Goal: Navigation & Orientation: Find specific page/section

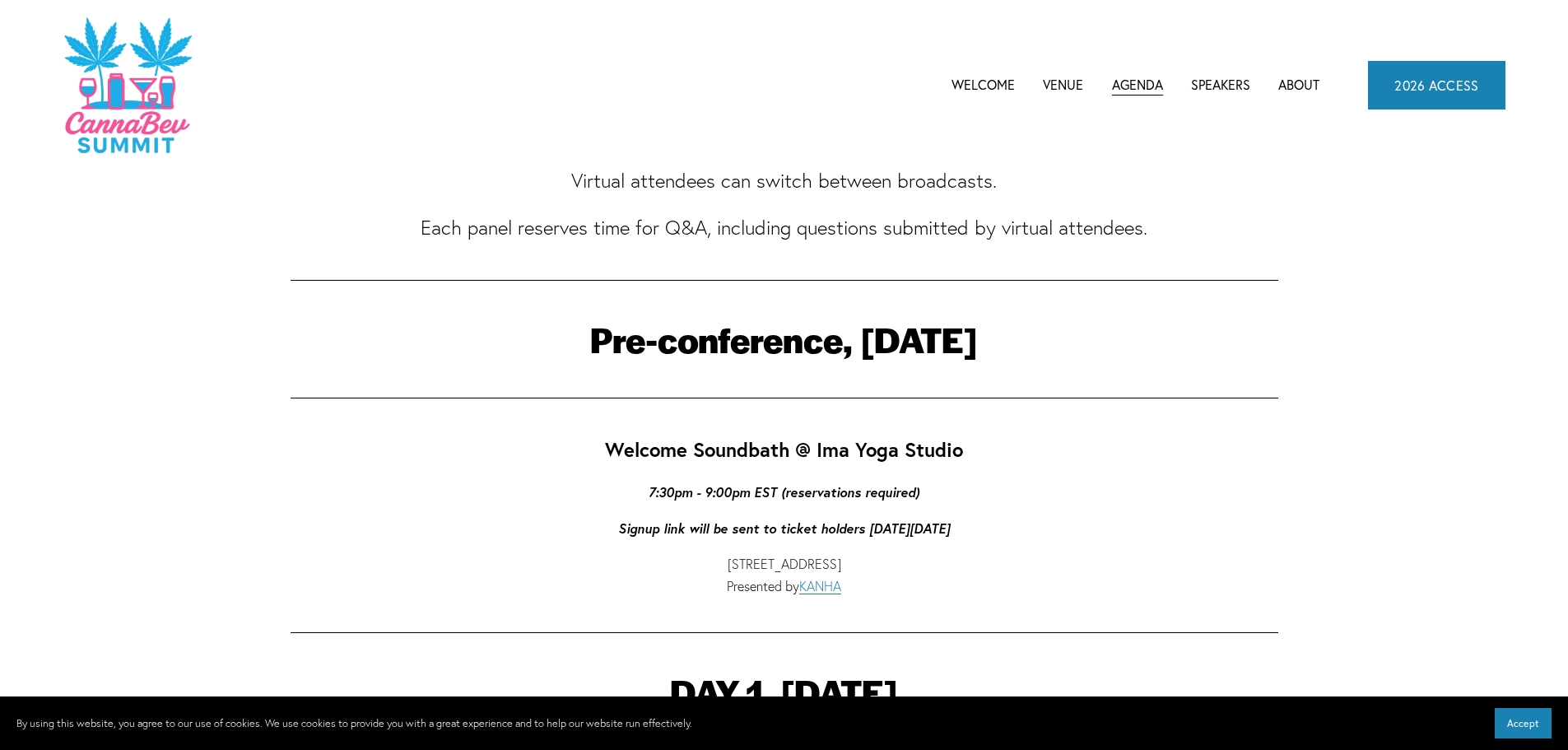
scroll to position [165, 0]
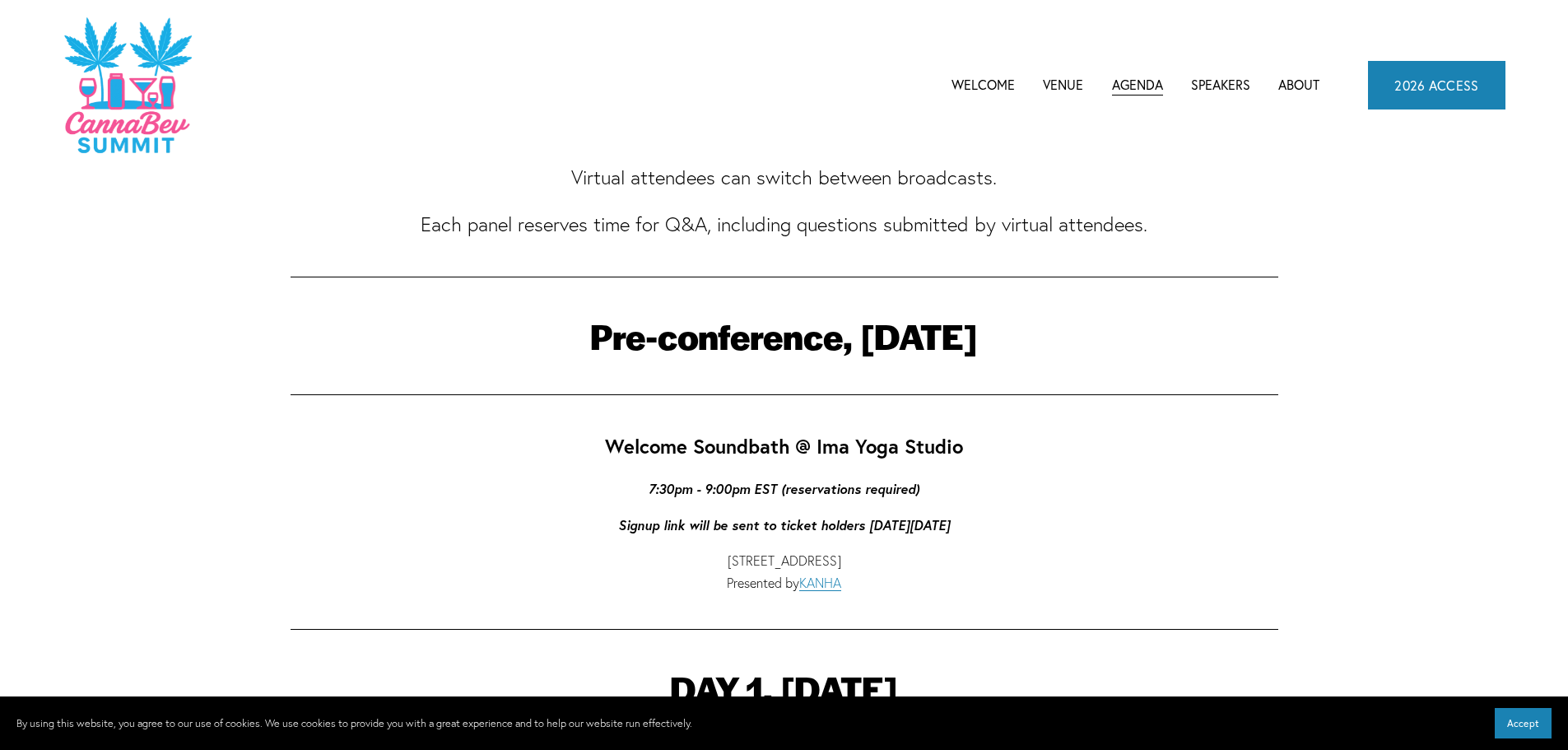
click at [966, 87] on link "Welcome" at bounding box center [983, 84] width 63 height 24
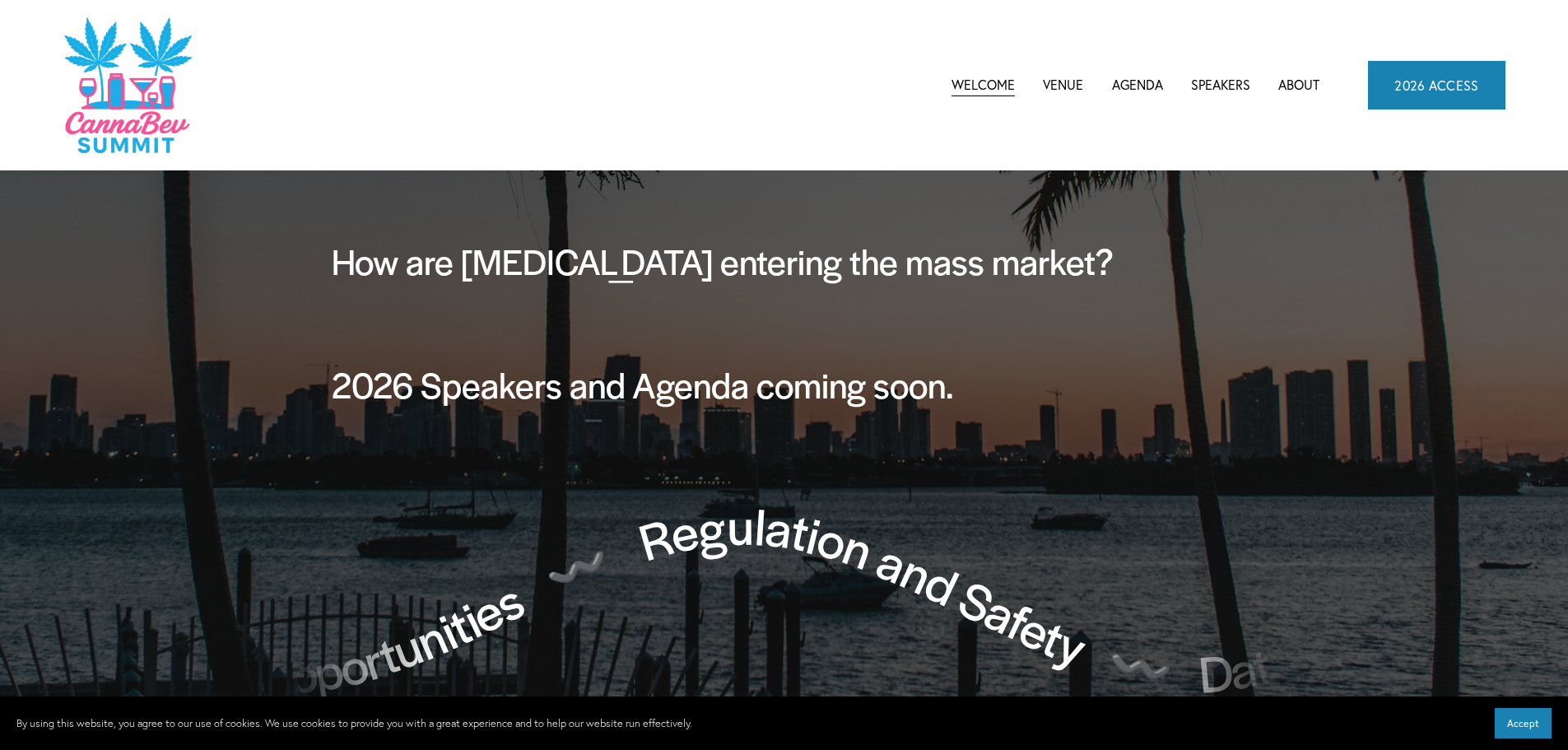
scroll to position [1234, 0]
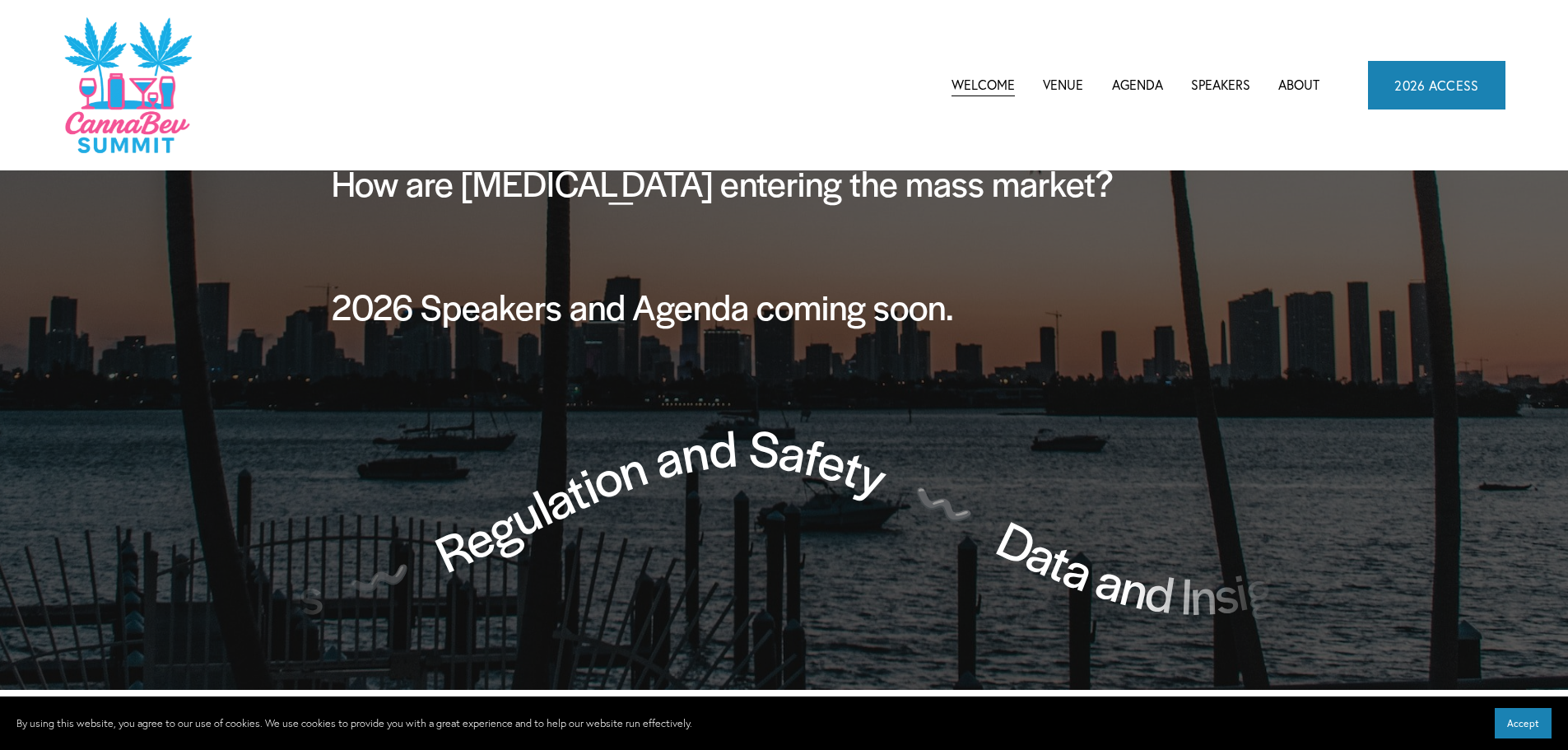
click at [1074, 82] on link "Venue" at bounding box center [1063, 84] width 40 height 24
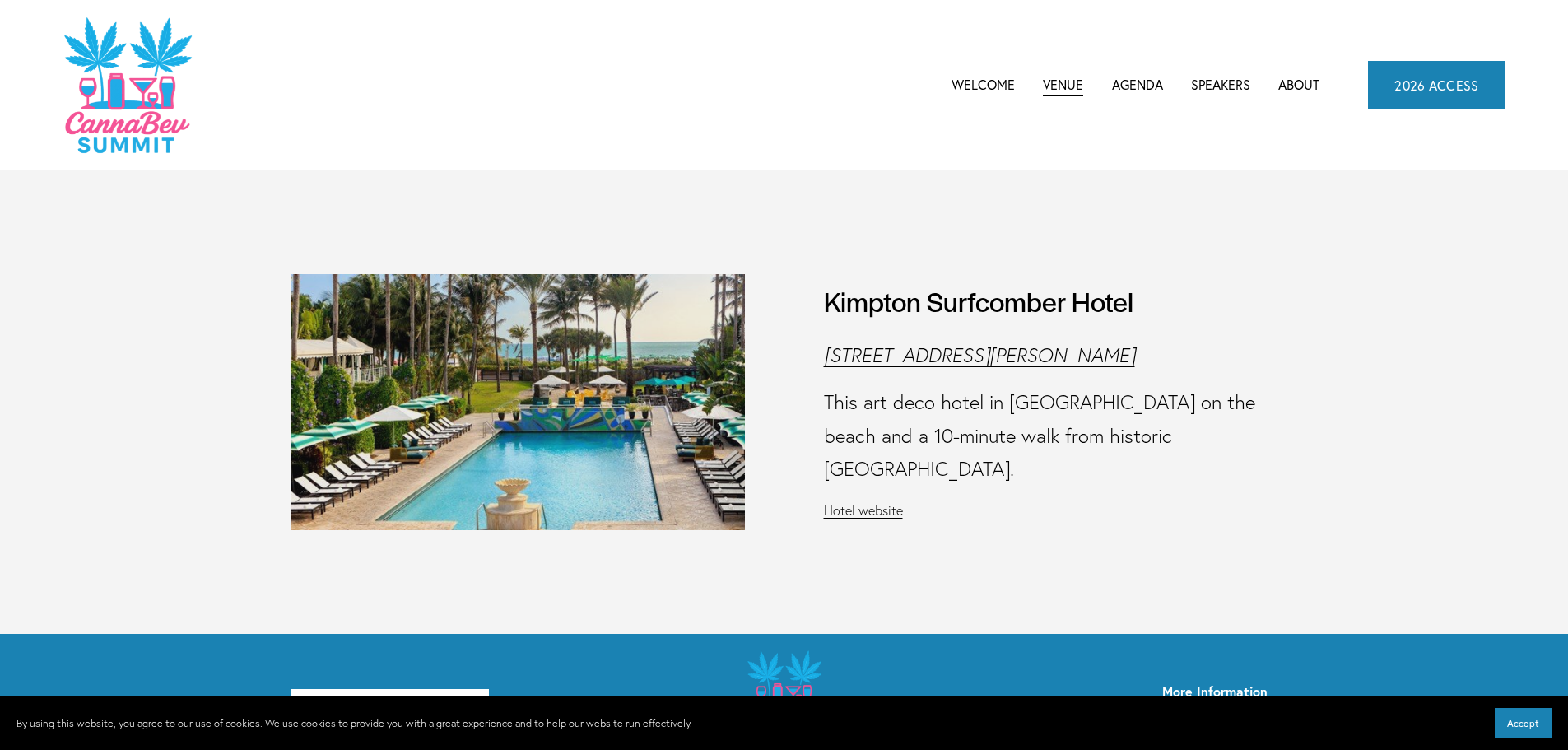
click at [969, 92] on link "Welcome" at bounding box center [983, 84] width 63 height 24
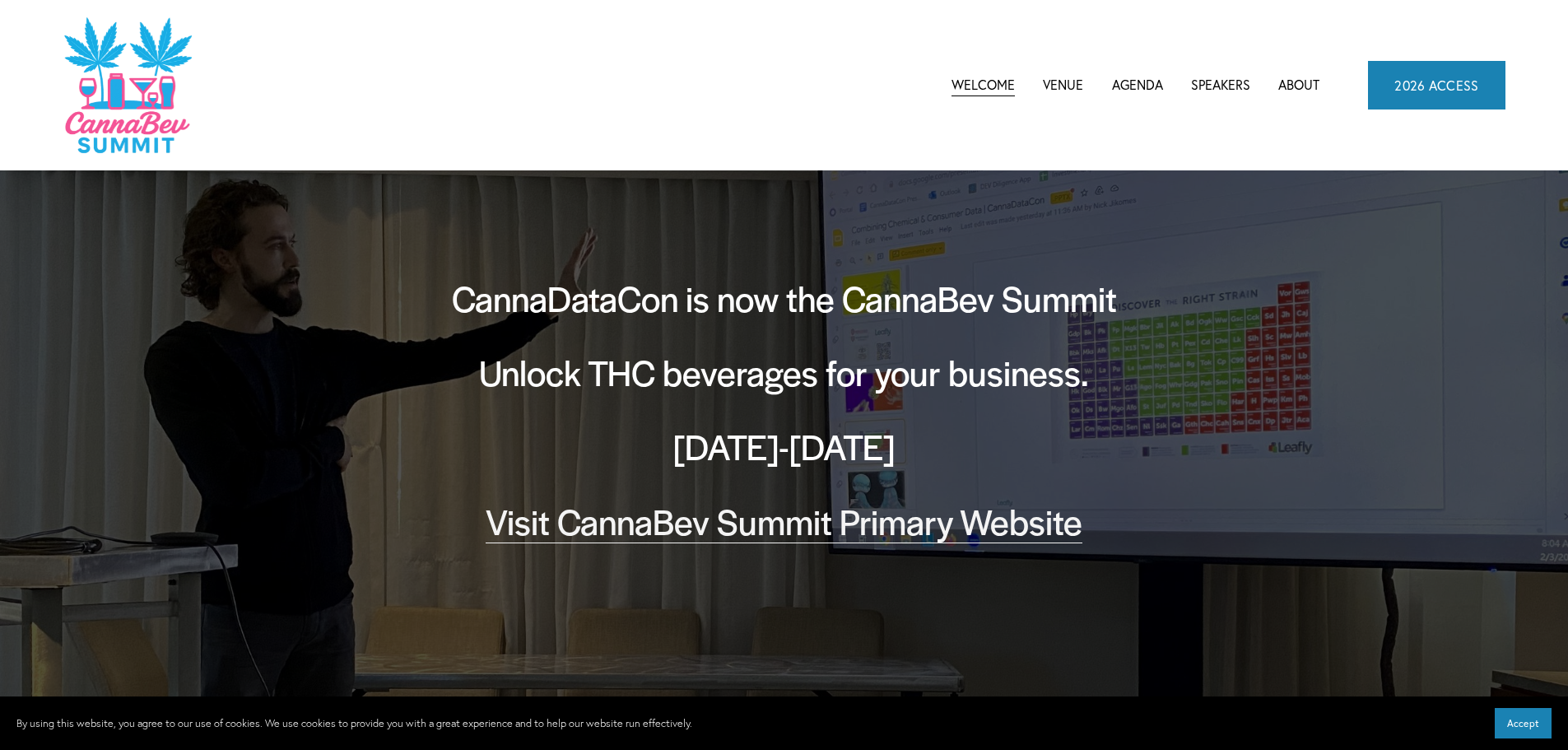
click at [1162, 78] on span "Agenda" at bounding box center [1137, 85] width 51 height 22
click at [0, 0] on span "CannaBev Summit 2026" at bounding box center [0, 0] width 0 height 0
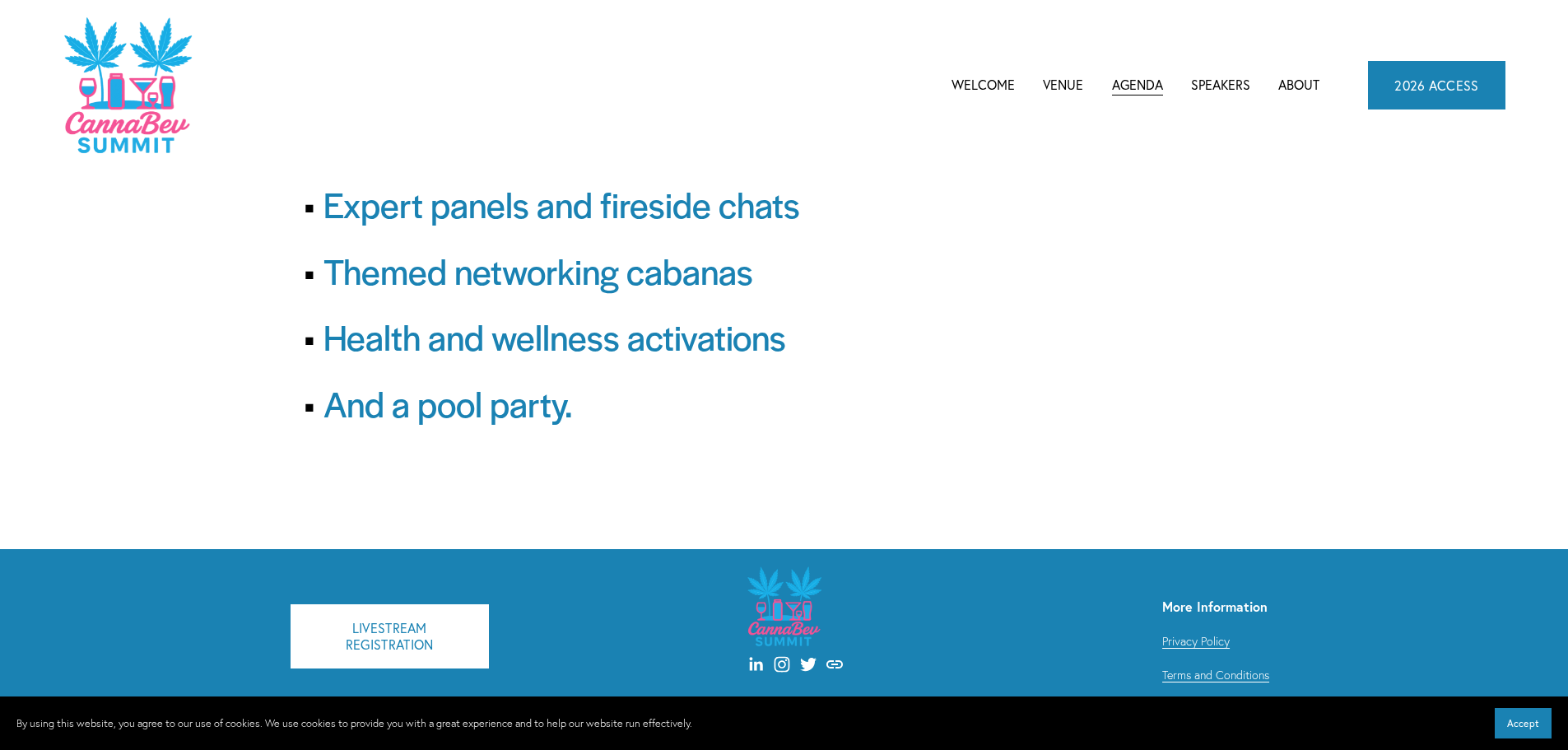
scroll to position [174, 0]
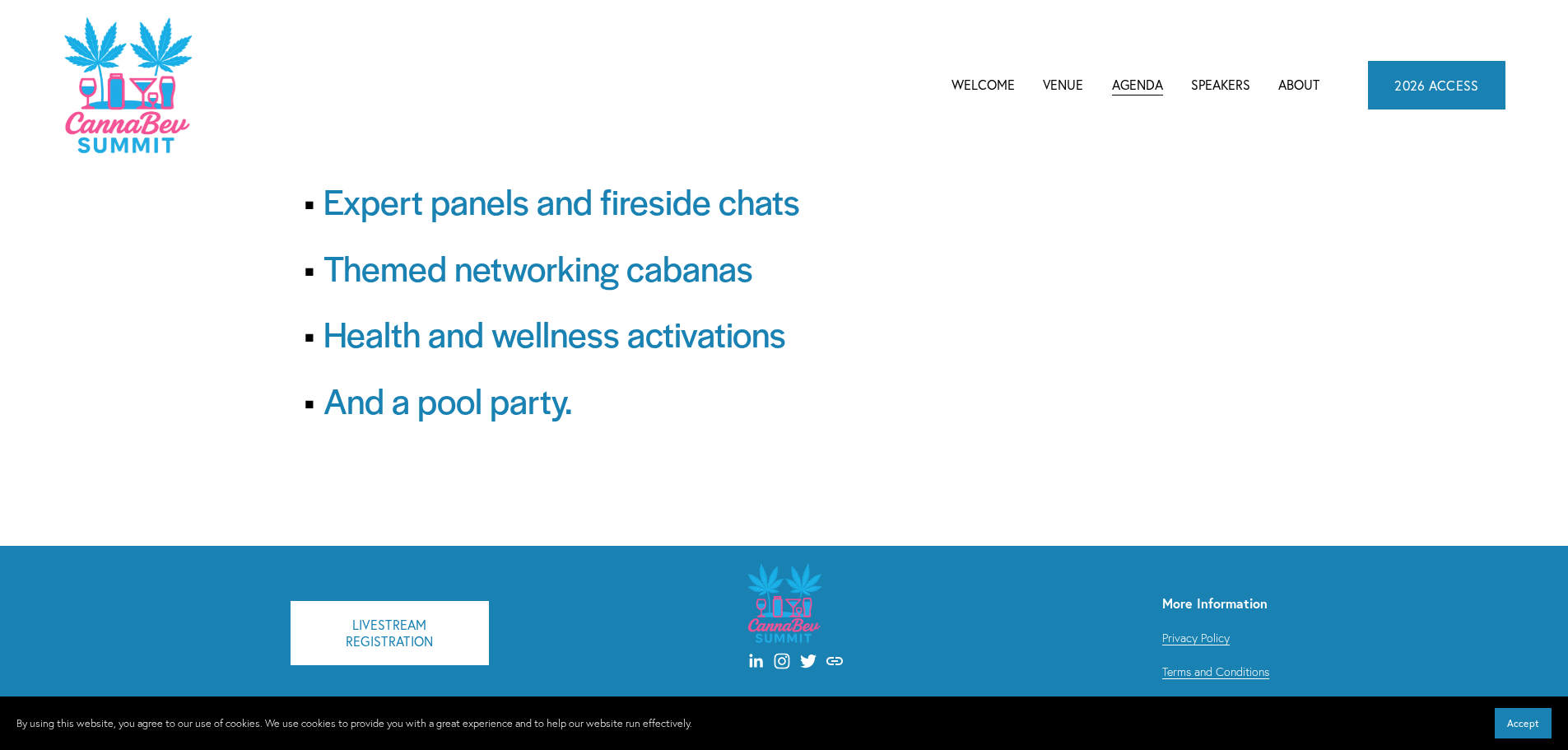
click at [1227, 73] on link "Speakers" at bounding box center [1220, 84] width 59 height 24
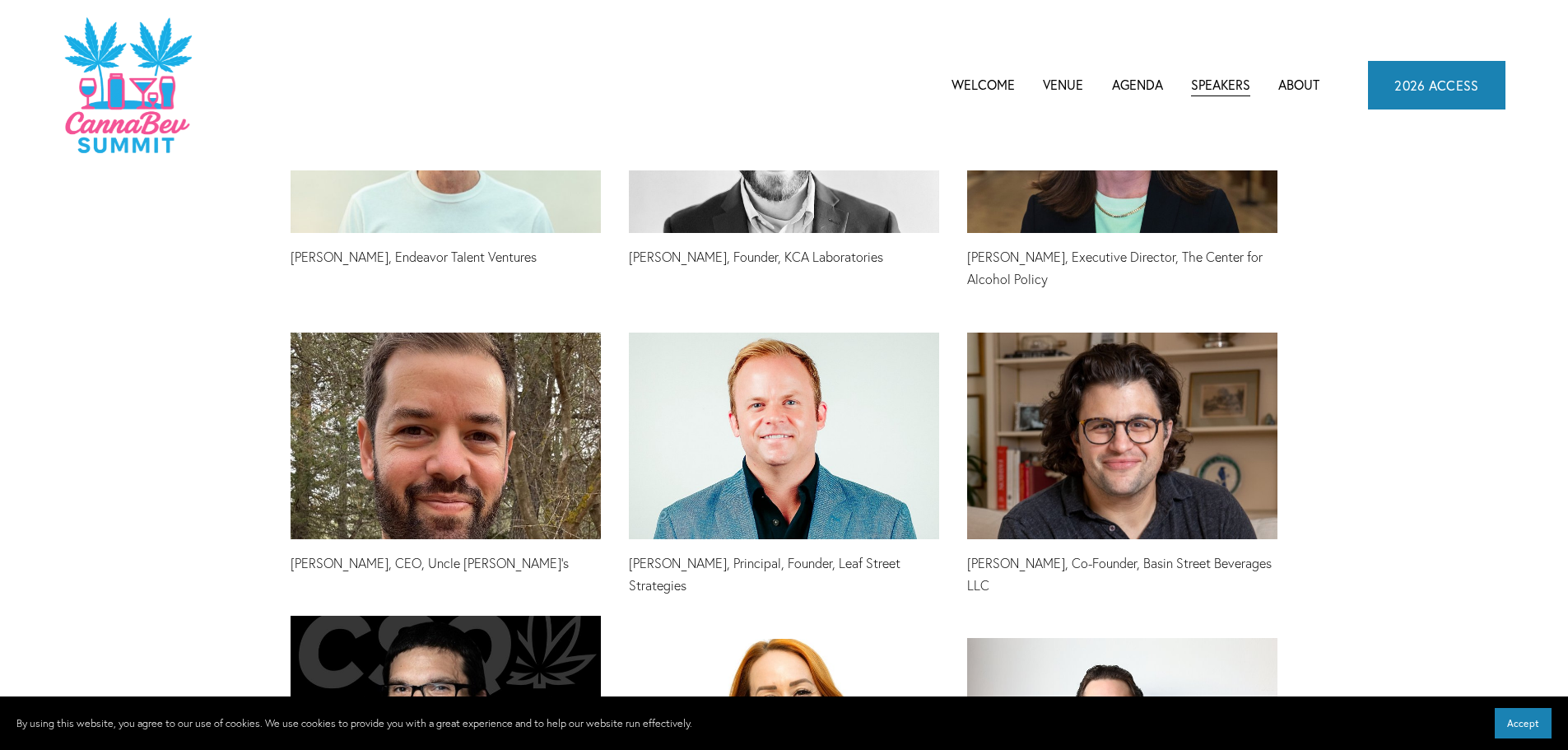
scroll to position [4033, 0]
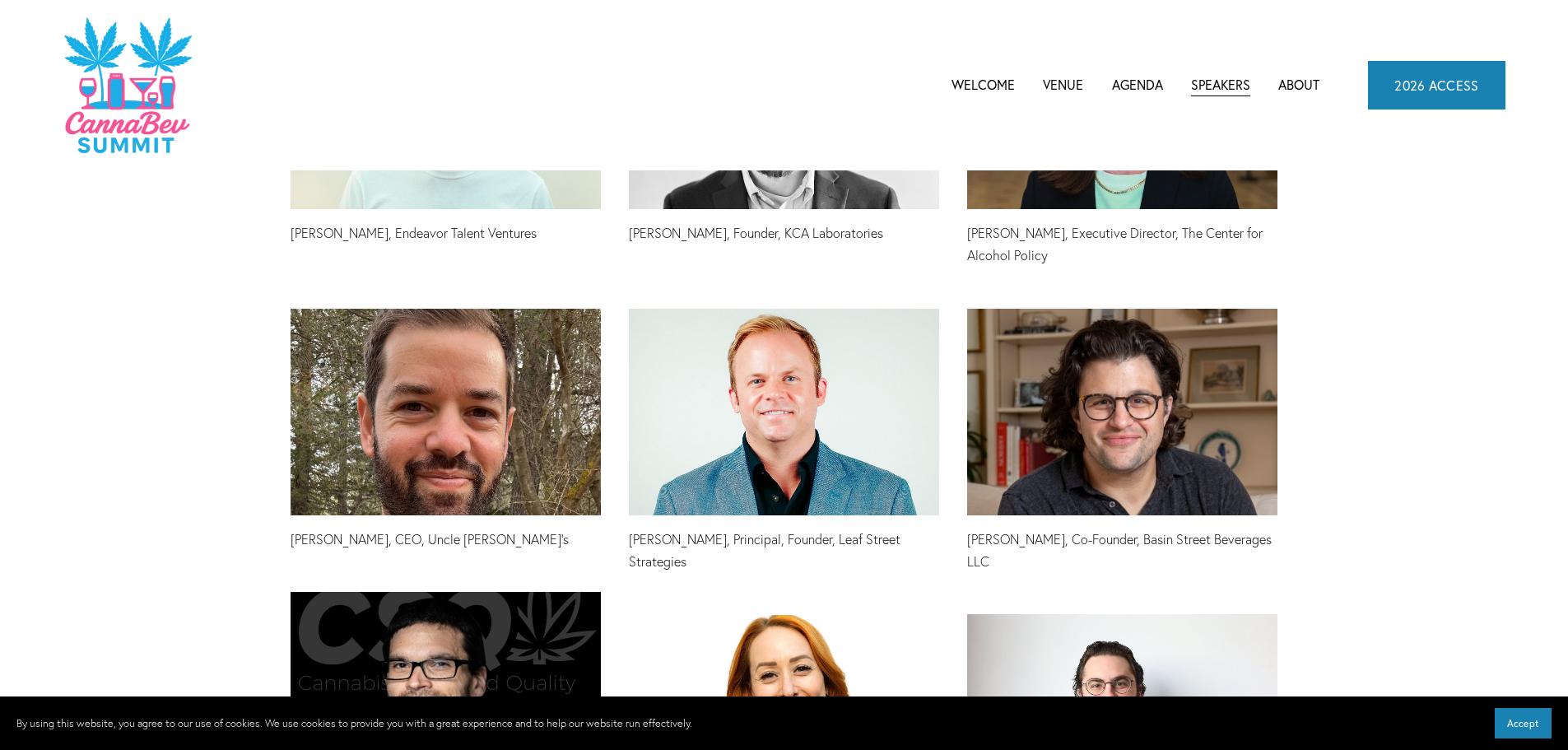
click at [1443, 87] on link "2026 ACCESS" at bounding box center [1436, 84] width 137 height 48
click at [1007, 86] on link "Welcome" at bounding box center [983, 84] width 63 height 24
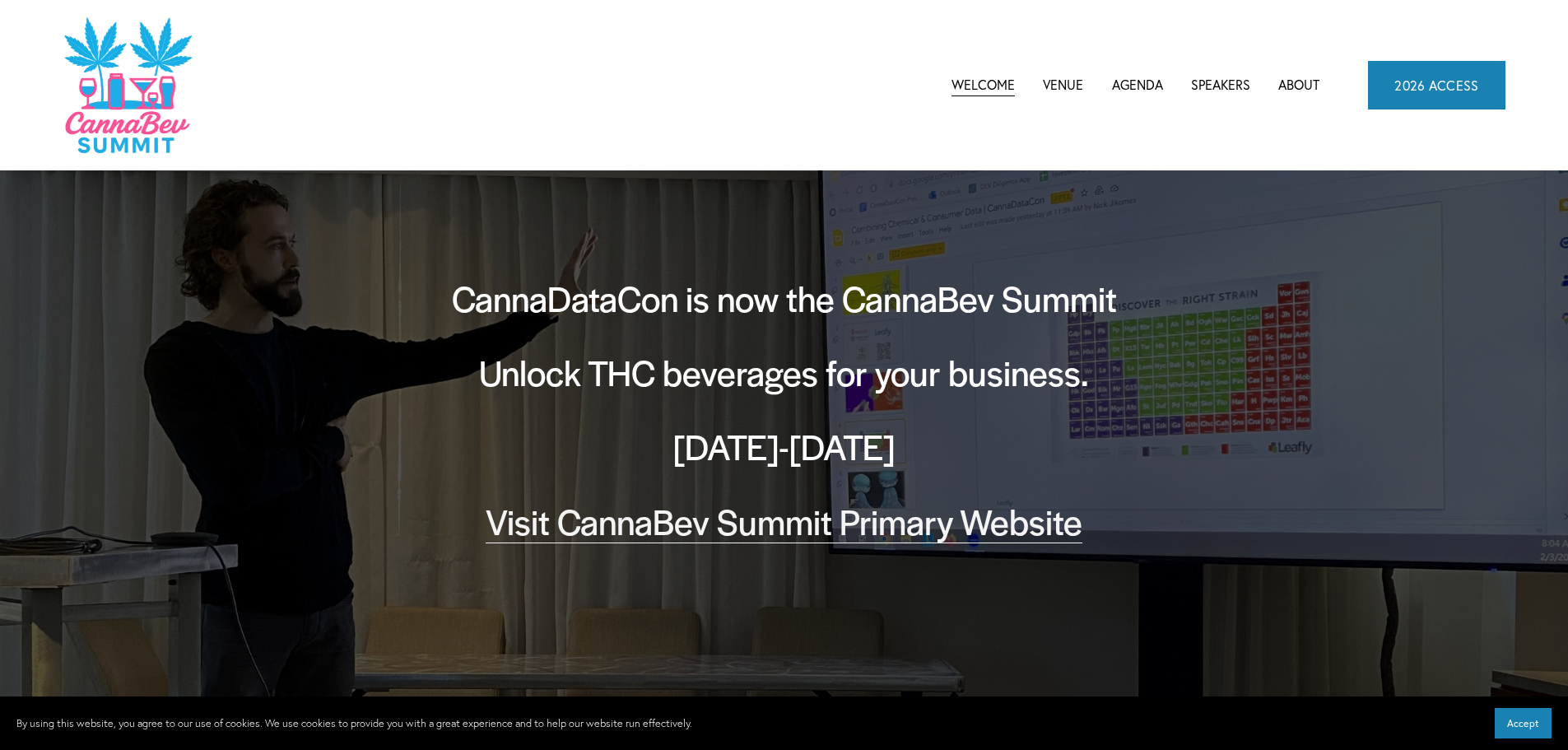
click at [979, 520] on link "Visit CannaBev Summit Primary Website" at bounding box center [784, 520] width 597 height 49
